Goal: Transaction & Acquisition: Download file/media

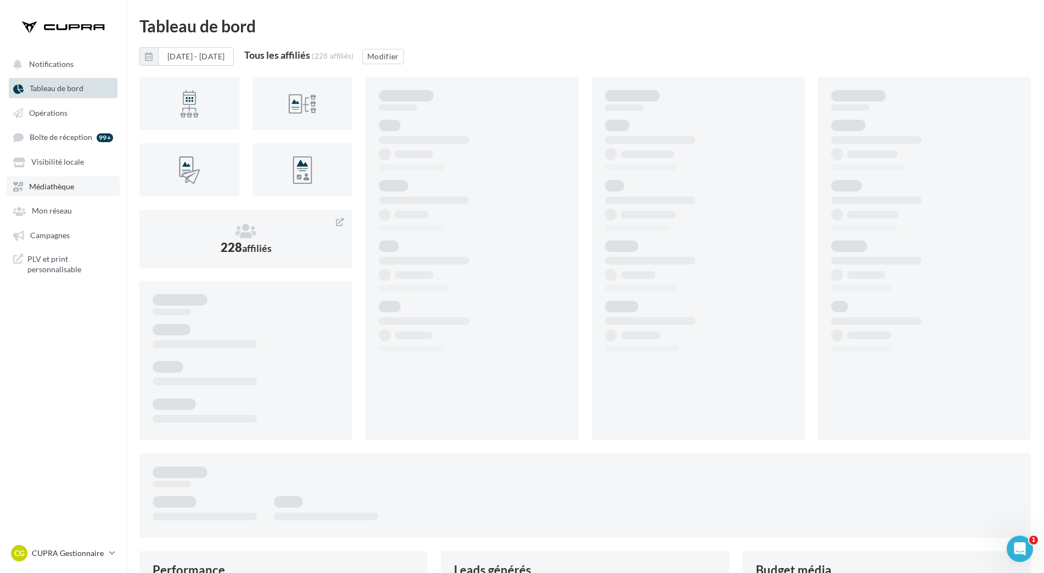
click at [52, 185] on span "Médiathèque" at bounding box center [51, 186] width 45 height 9
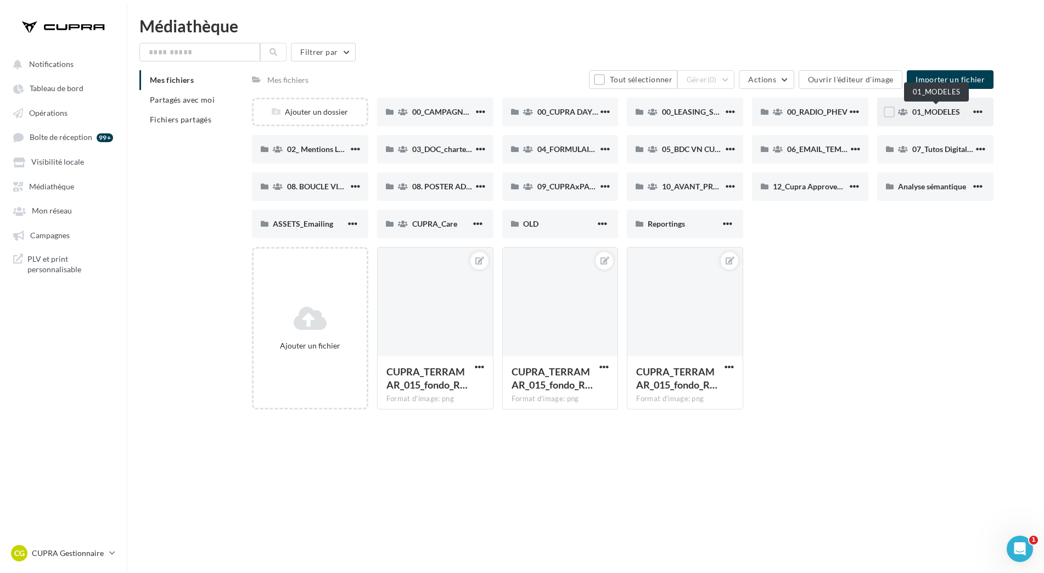
click at [953, 113] on span "01_MODELES" at bounding box center [937, 111] width 48 height 9
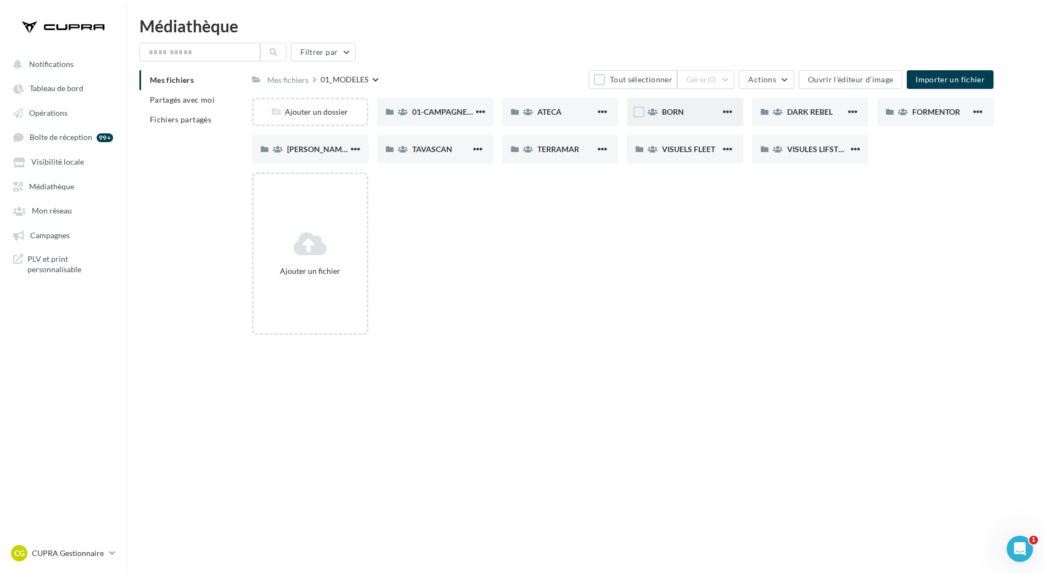
click at [672, 119] on div "BORN" at bounding box center [685, 112] width 116 height 29
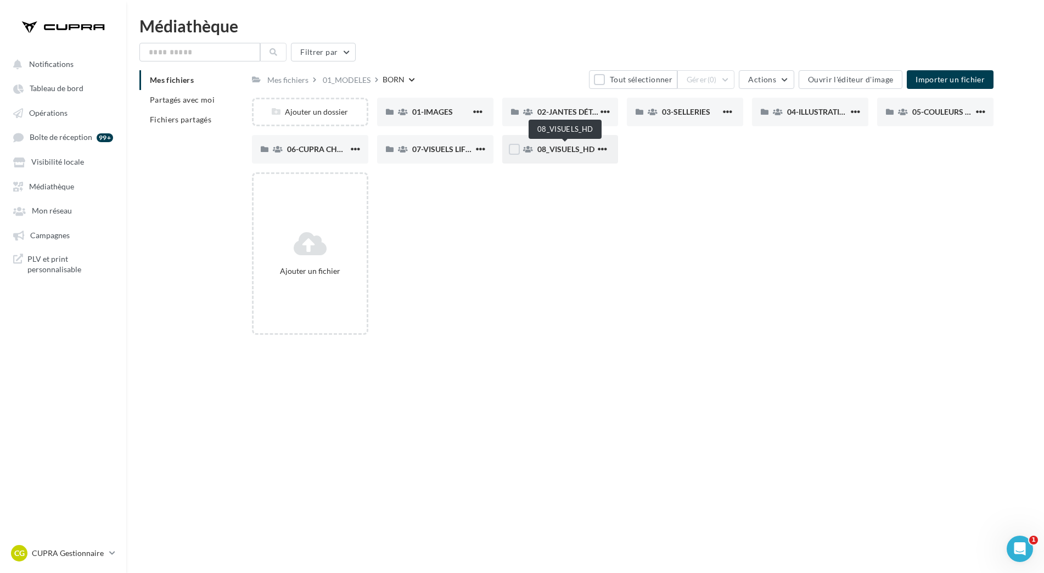
click at [560, 153] on span "08_VISUELS_HD" at bounding box center [566, 148] width 57 height 9
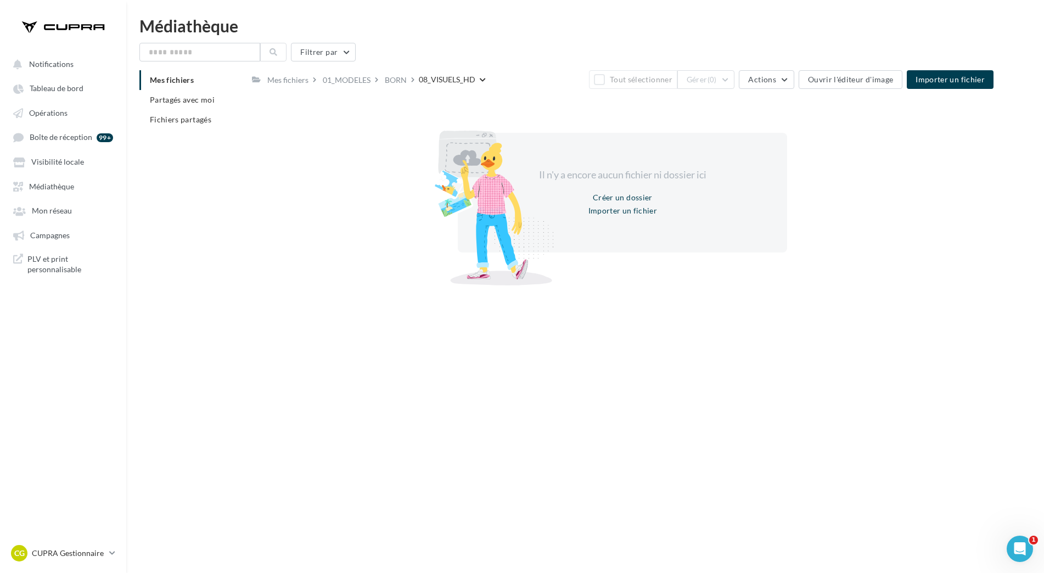
click at [374, 77] on div "01_MODELES" at bounding box center [352, 79] width 62 height 16
click at [394, 80] on div "BORN" at bounding box center [396, 80] width 22 height 11
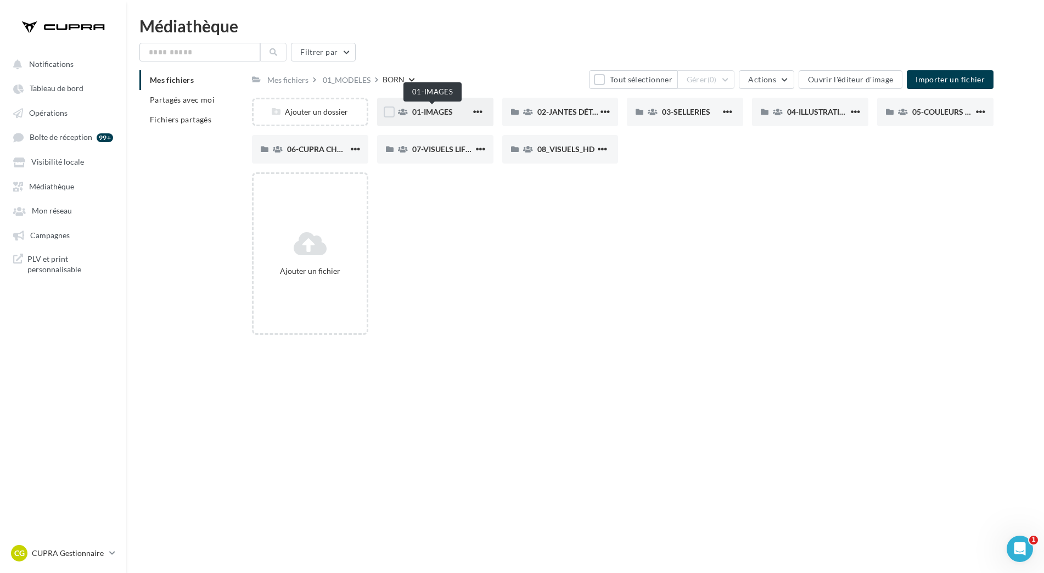
click at [445, 115] on span "01-IMAGES" at bounding box center [432, 111] width 41 height 9
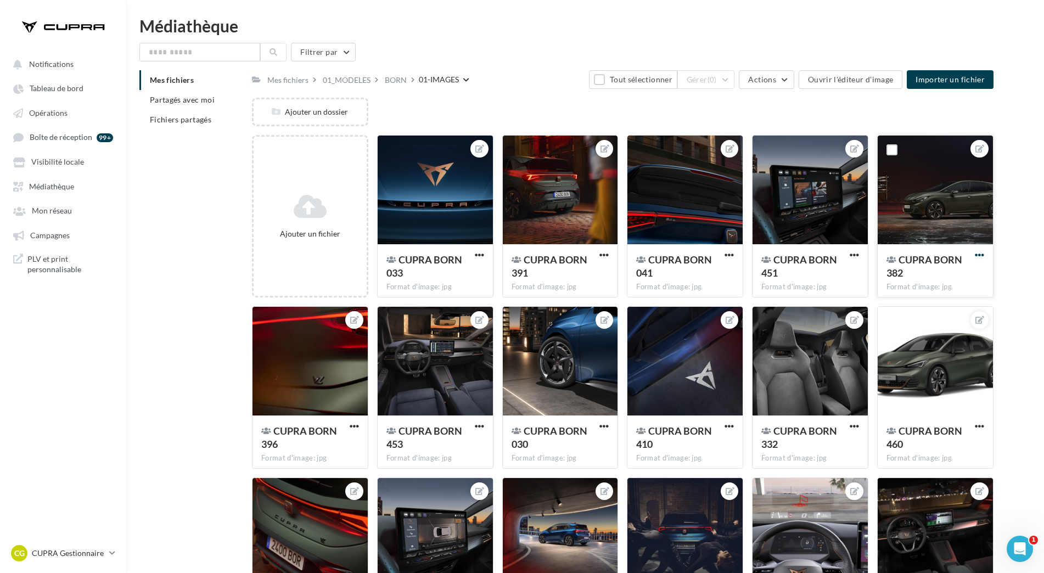
click at [977, 256] on span "button" at bounding box center [979, 254] width 9 height 9
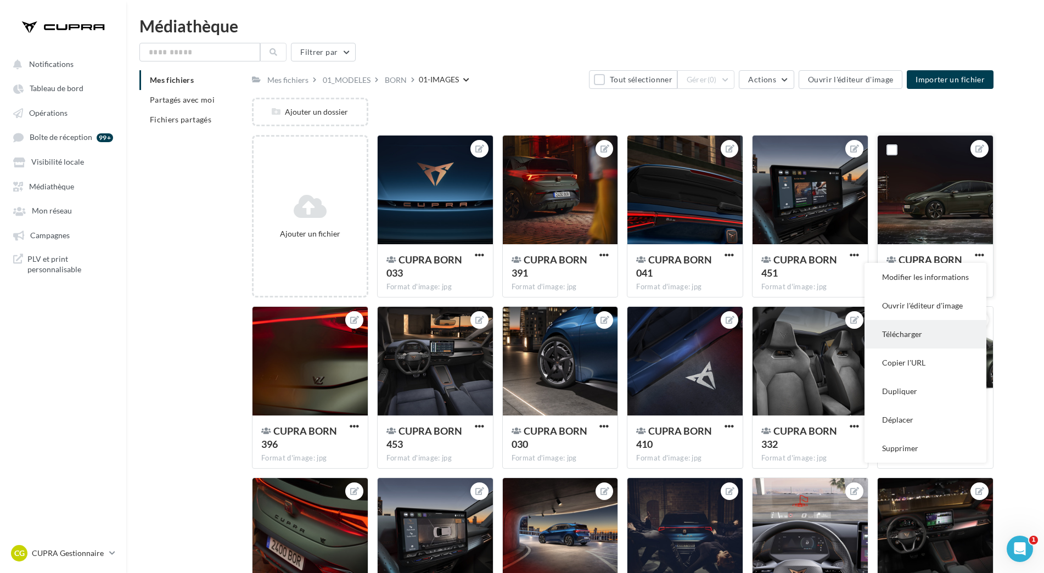
click at [947, 325] on button "Télécharger" at bounding box center [926, 334] width 122 height 29
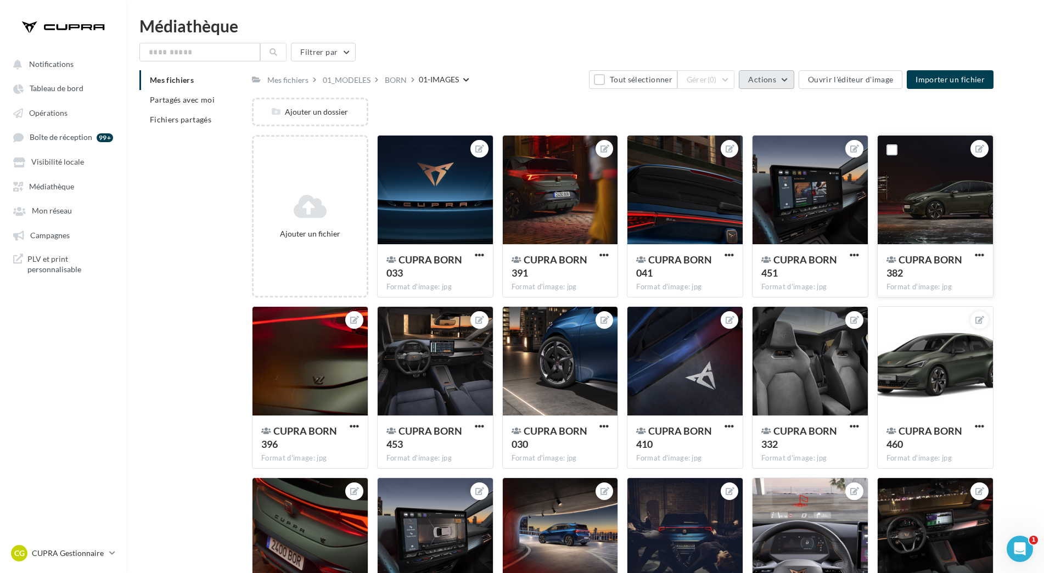
click at [781, 86] on button "Actions" at bounding box center [766, 79] width 55 height 19
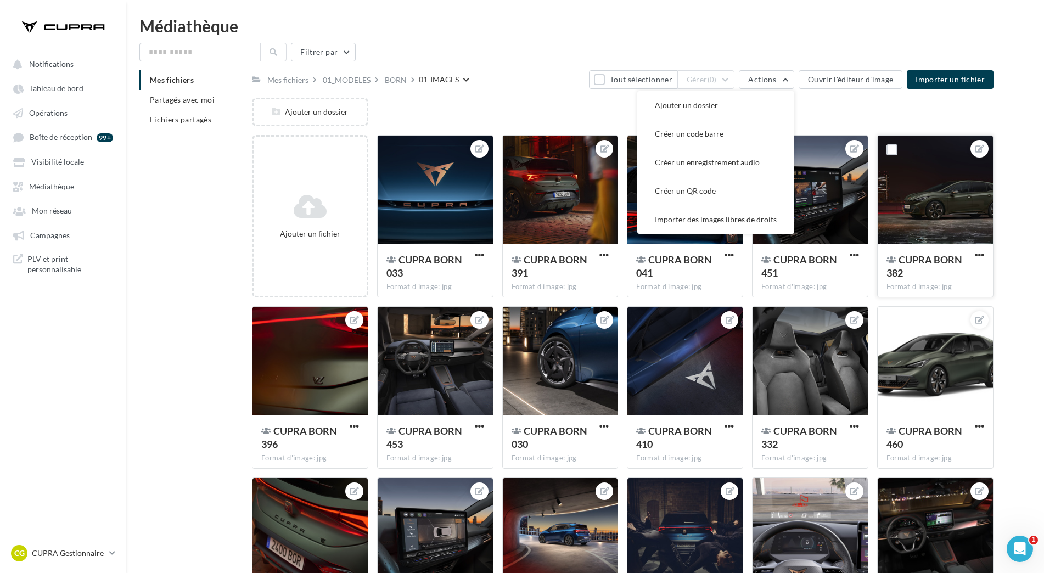
click at [837, 108] on div "Ajouter un dossier" at bounding box center [627, 116] width 751 height 37
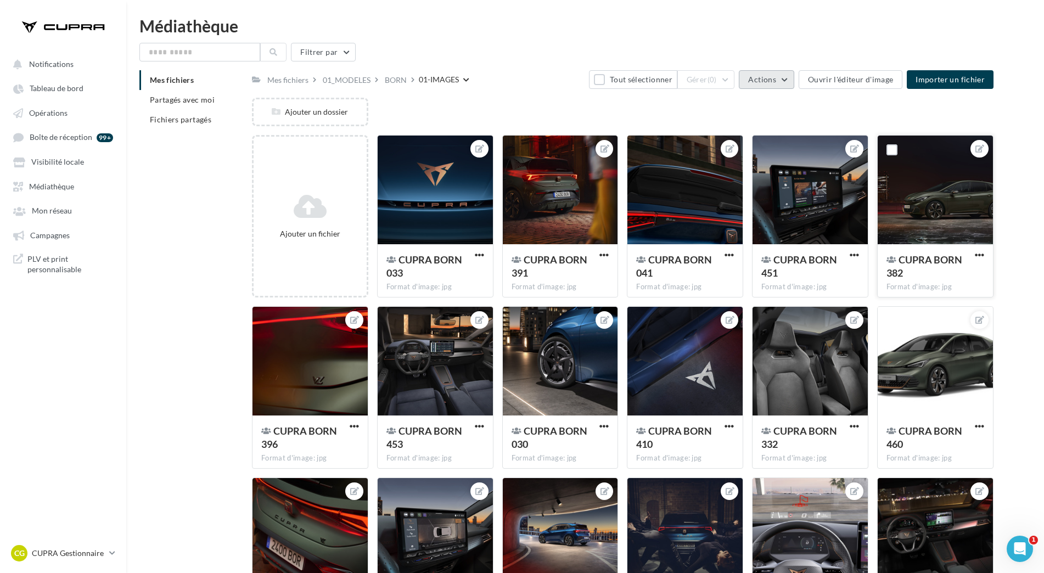
click at [790, 86] on button "Actions" at bounding box center [766, 79] width 55 height 19
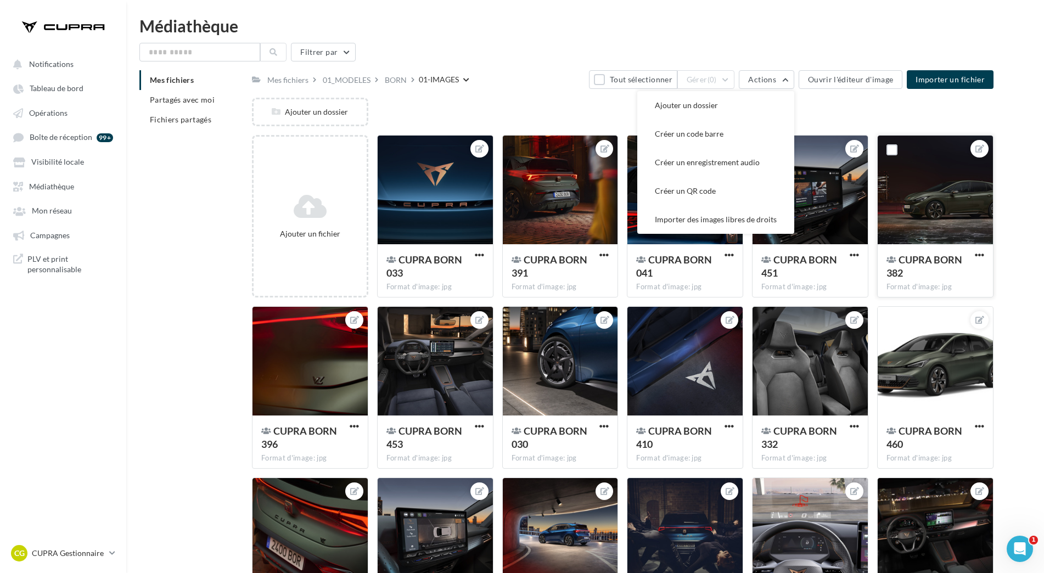
click at [1017, 147] on div "Mes fichiers Partagés avec moi Fichiers partagés Mes fichiers 01_MODELES BORN 0…" at bounding box center [589, 359] width 901 height 579
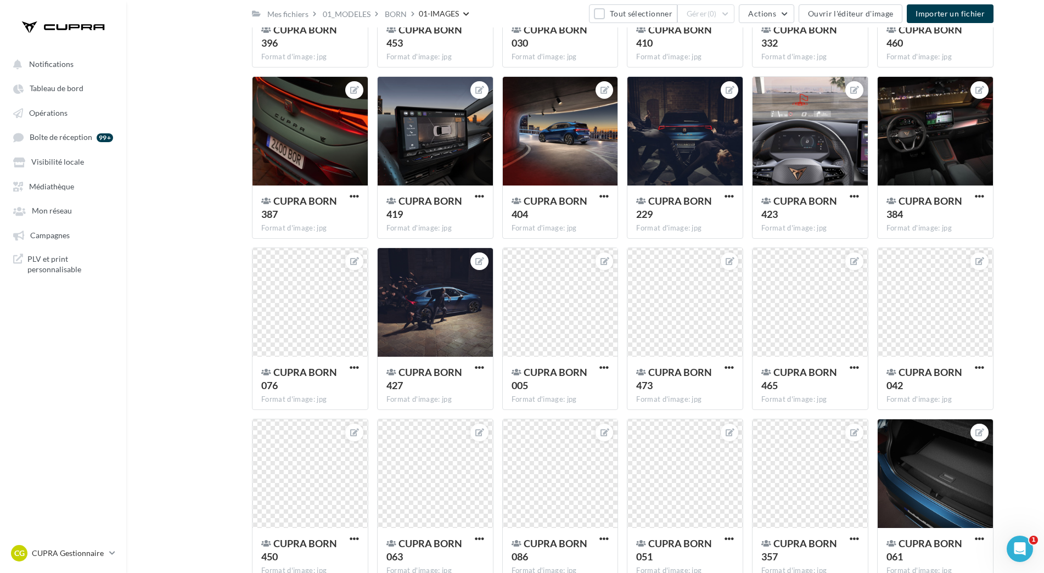
scroll to position [416, 0]
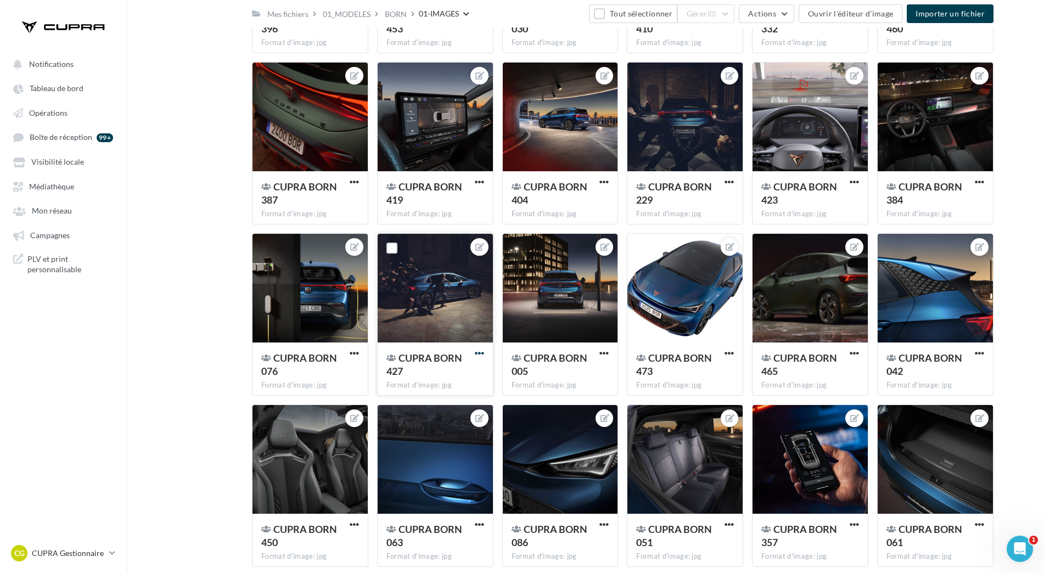
click at [476, 356] on span "button" at bounding box center [479, 353] width 9 height 9
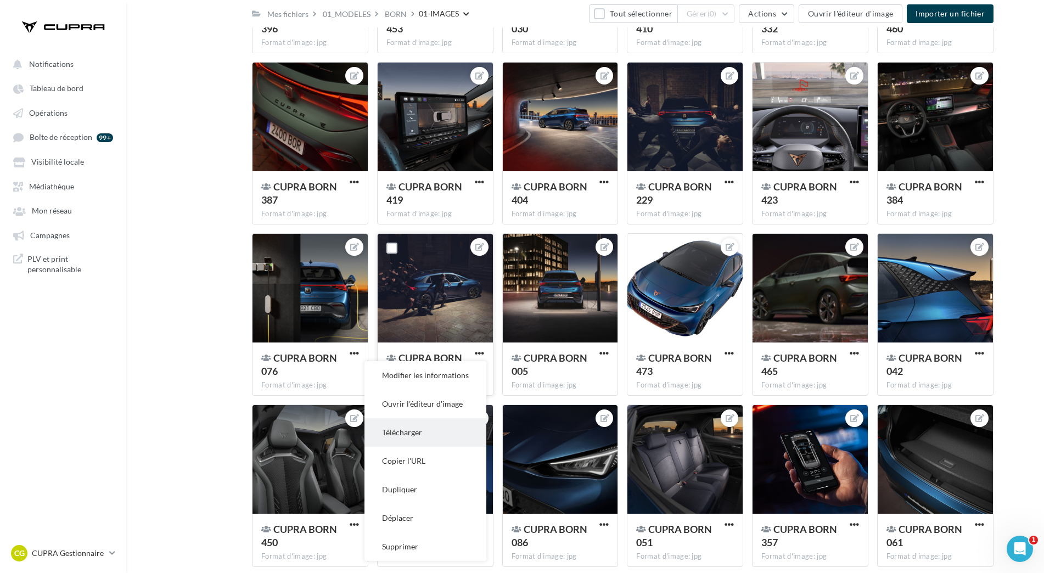
click at [408, 437] on button "Télécharger" at bounding box center [426, 432] width 122 height 29
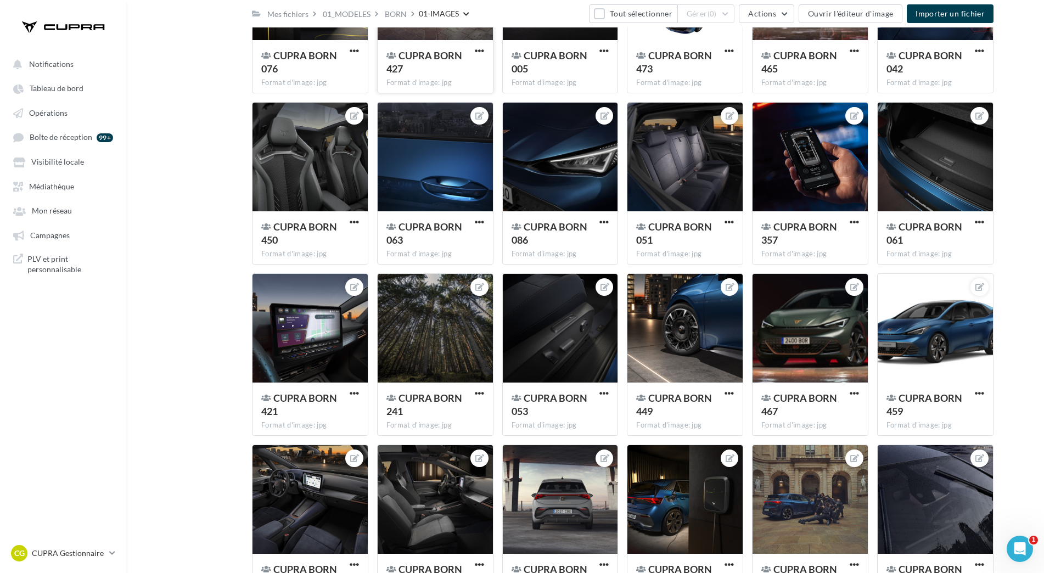
scroll to position [253, 0]
